Goal: Download file/media

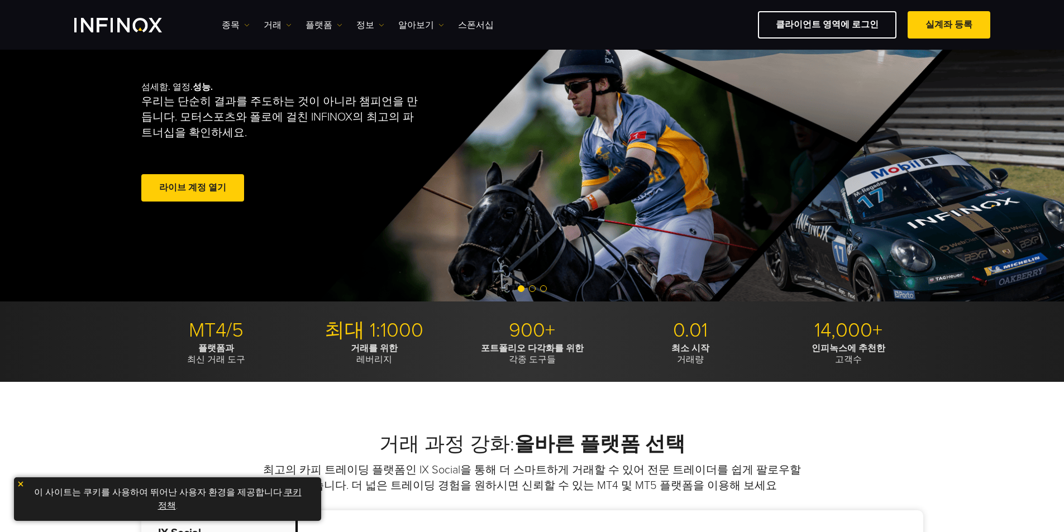
scroll to position [112, 0]
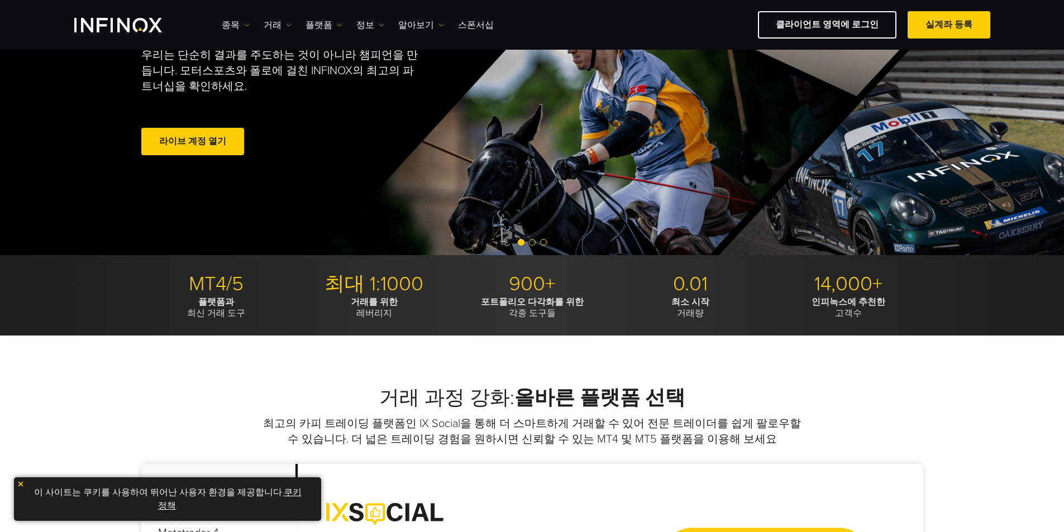
click at [231, 282] on p "MT4/5" at bounding box center [216, 284] width 150 height 25
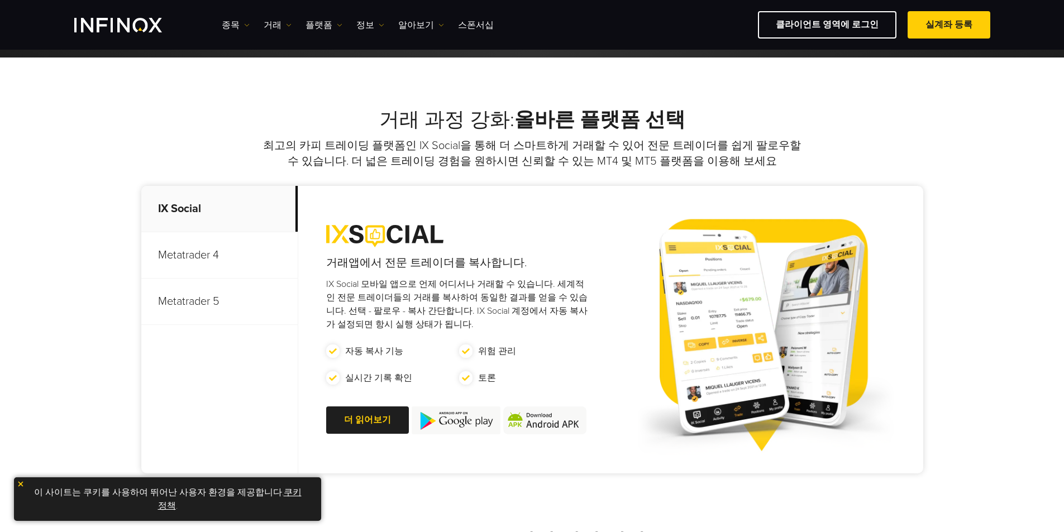
scroll to position [391, 0]
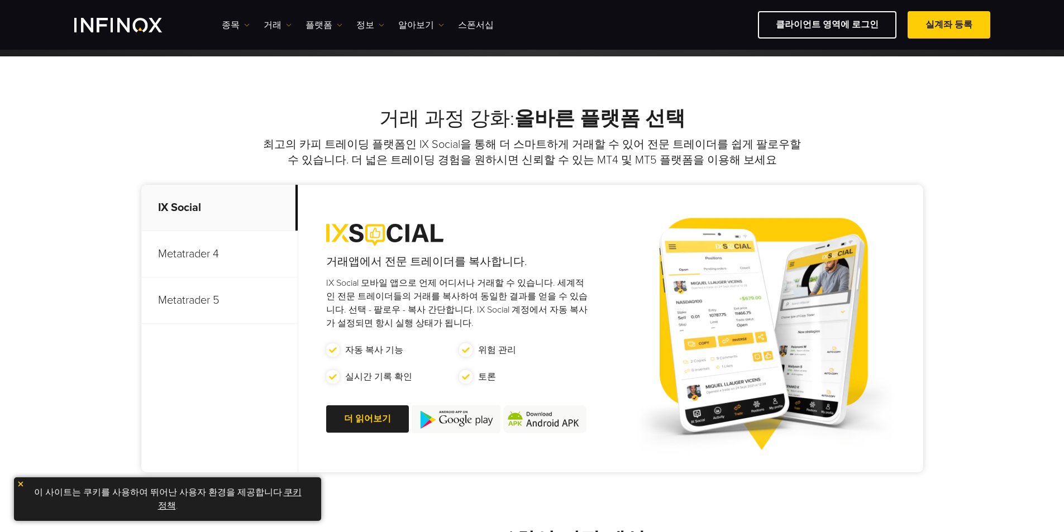
click at [192, 301] on p "Metatrader 5" at bounding box center [219, 301] width 156 height 46
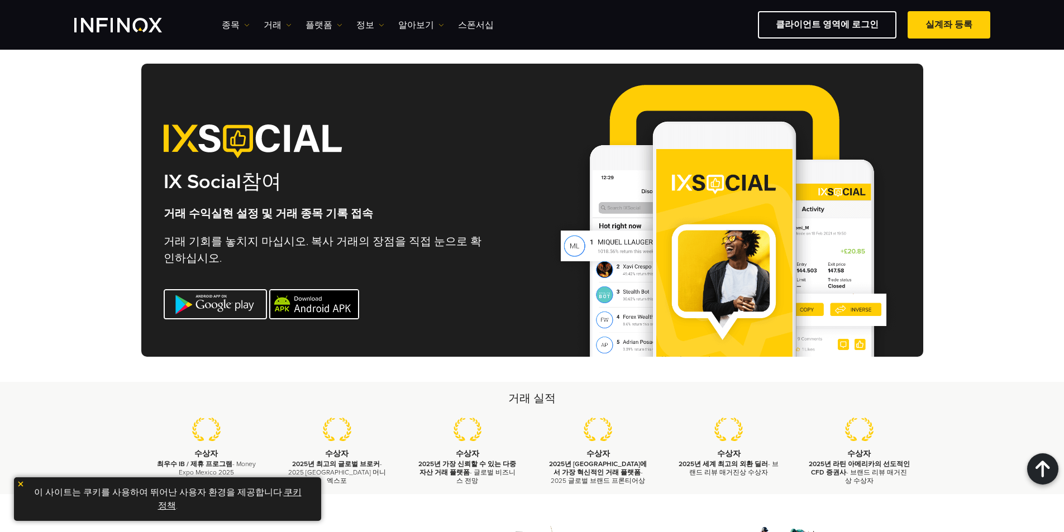
scroll to position [3153, 0]
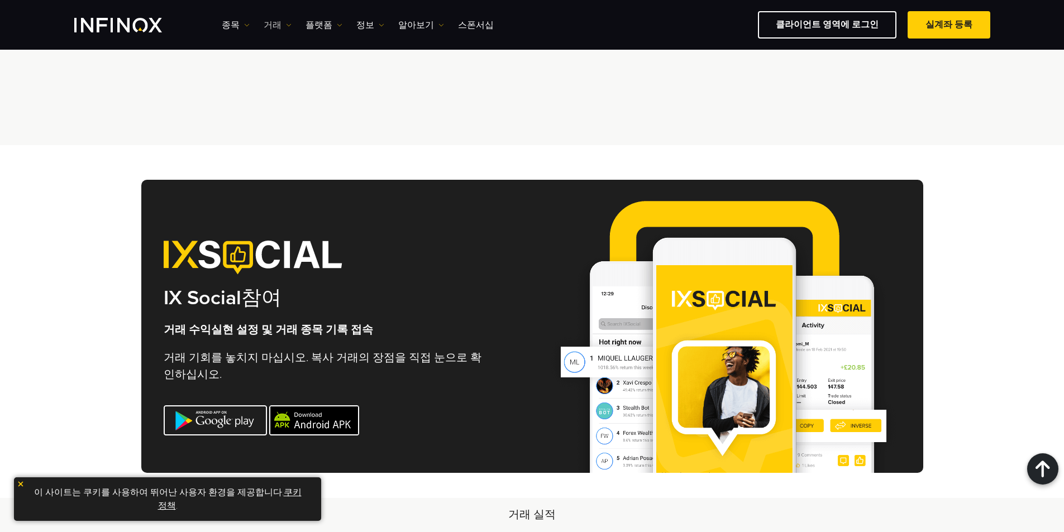
click at [283, 28] on link "거래" at bounding box center [278, 24] width 28 height 13
click at [334, 26] on link "플랫폼" at bounding box center [324, 24] width 37 height 13
click at [326, 83] on link "MT5" at bounding box center [348, 85] width 85 height 24
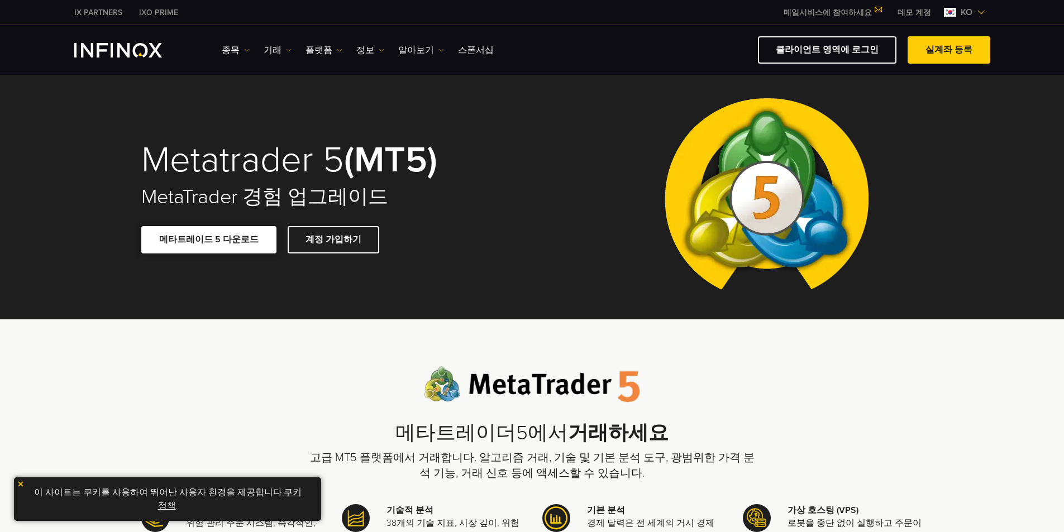
click at [244, 248] on link "메타트레이드 5 다운로드" at bounding box center [208, 239] width 135 height 27
click at [979, 9] on img at bounding box center [981, 12] width 9 height 9
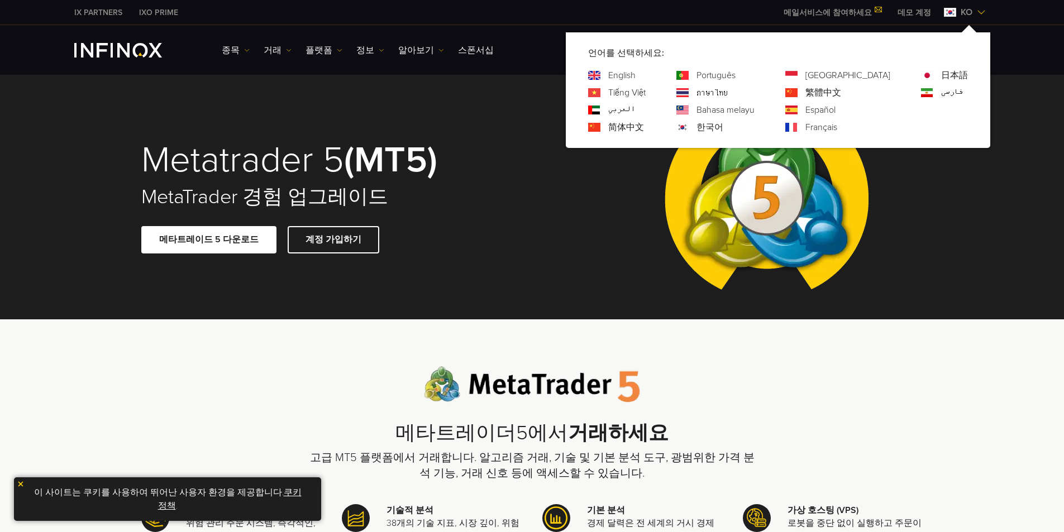
click at [549, 132] on div "Metatrader 5 (MT5) MetaTrader 경험 업그레이드 메타트레이드 5 다운로드 계정 가입하기" at bounding box center [532, 197] width 805 height 245
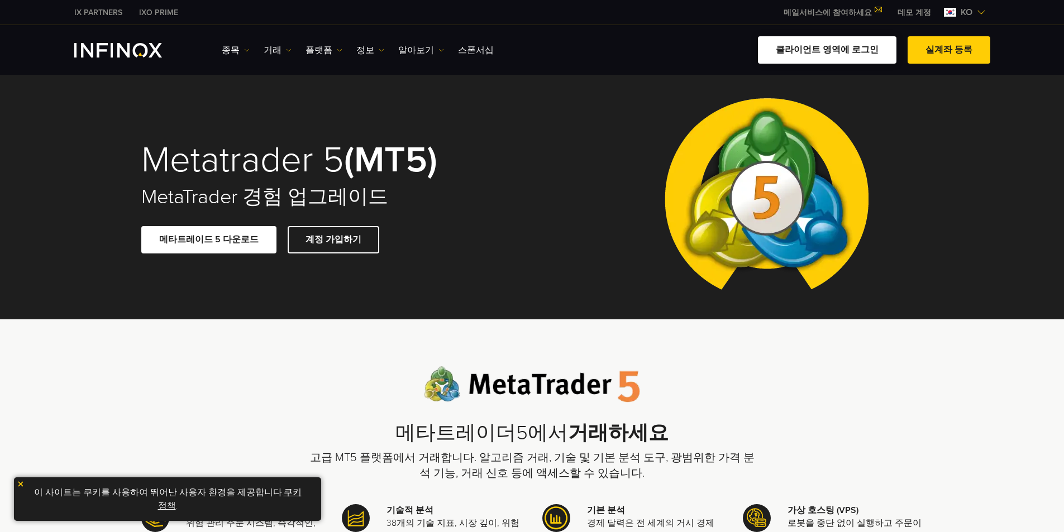
click at [810, 53] on link "클라이언트 영역에 로그인" at bounding box center [827, 49] width 139 height 27
